Goal: Task Accomplishment & Management: Use online tool/utility

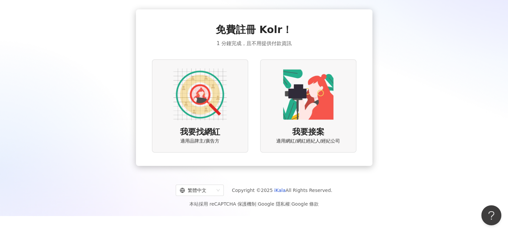
scroll to position [31, 0]
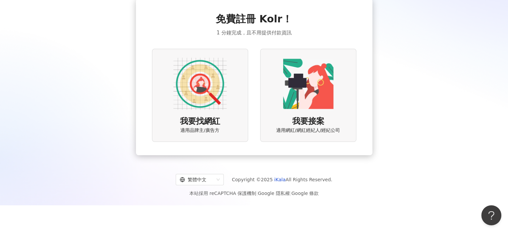
click at [226, 96] on div "我要找網紅 適用品牌主/廣告方" at bounding box center [200, 95] width 96 height 93
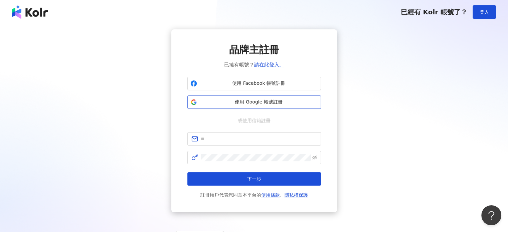
click at [255, 104] on span "使用 Google 帳號註冊" at bounding box center [259, 102] width 118 height 7
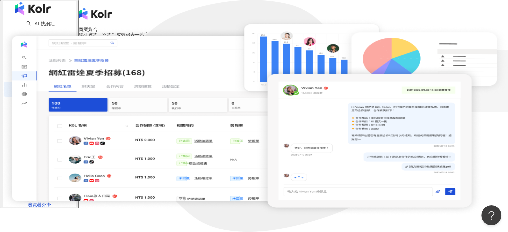
scroll to position [66, 0]
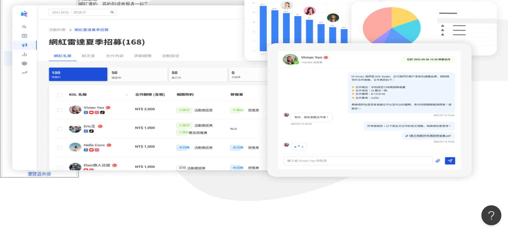
click at [112, 19] on button "申請搶先試用" at bounding box center [95, 15] width 33 height 7
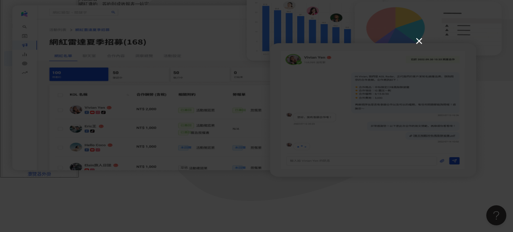
click at [415, 40] on button "×" at bounding box center [419, 41] width 8 height 8
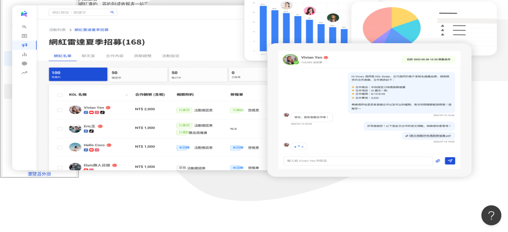
click at [31, 99] on span "趨勢分析" at bounding box center [29, 91] width 19 height 15
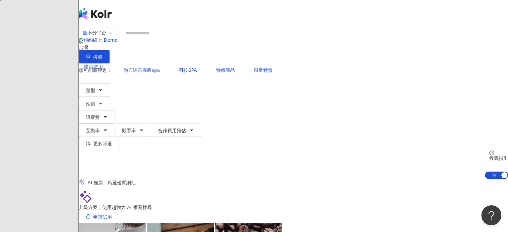
click at [154, 67] on span "熱石暖宮養腹spa" at bounding box center [142, 69] width 36 height 5
type input "*********"
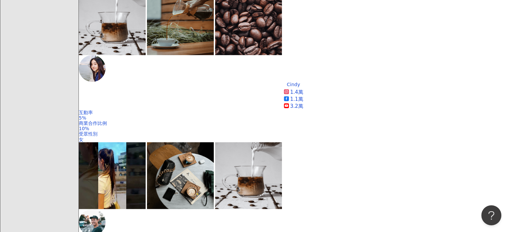
scroll to position [202, 0]
